Goal: Task Accomplishment & Management: Manage account settings

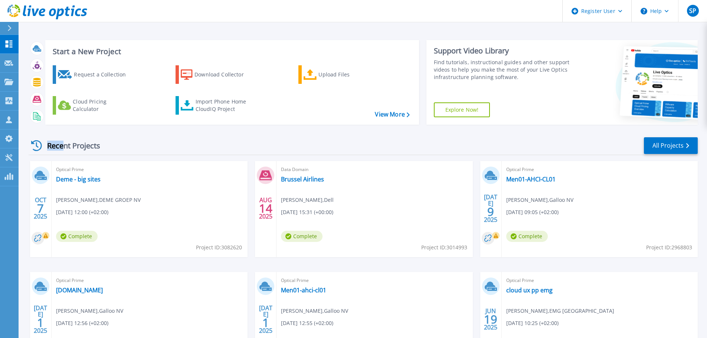
drag, startPoint x: 114, startPoint y: 147, endPoint x: 64, endPoint y: 145, distance: 50.2
click at [64, 145] on div "Recent Projects All Projects" at bounding box center [364, 146] width 670 height 19
click at [64, 145] on div "Recent Projects" at bounding box center [70, 146] width 82 height 18
drag, startPoint x: 48, startPoint y: 149, endPoint x: 128, endPoint y: 146, distance: 81.0
click at [128, 146] on div "Recent Projects All Projects" at bounding box center [364, 146] width 670 height 19
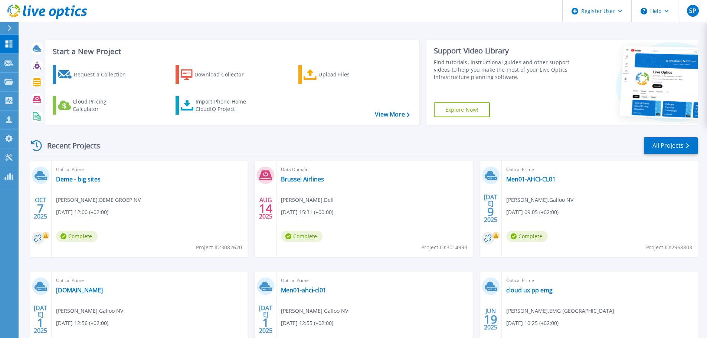
click at [128, 146] on div "Recent Projects All Projects" at bounding box center [364, 146] width 670 height 19
drag, startPoint x: 110, startPoint y: 148, endPoint x: 98, endPoint y: 147, distance: 12.7
click at [98, 147] on div "Recent Projects All Projects" at bounding box center [364, 146] width 670 height 19
click at [98, 147] on div "Recent Projects" at bounding box center [70, 146] width 82 height 18
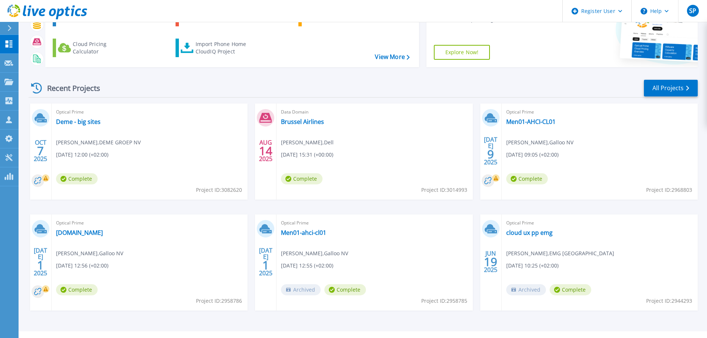
scroll to position [73, 0]
